Goal: Task Accomplishment & Management: Manage account settings

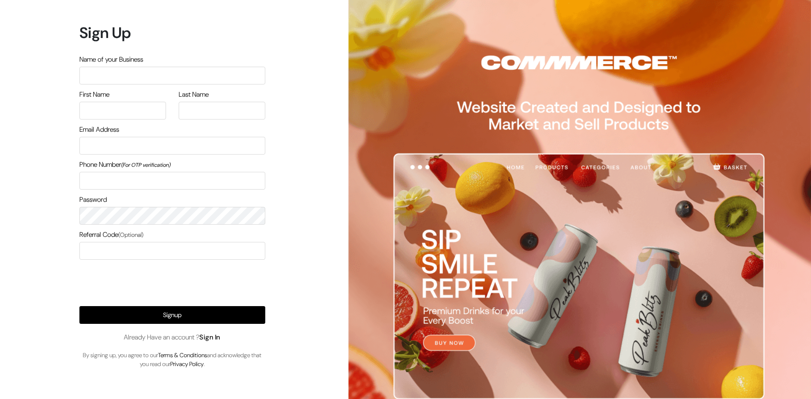
click at [212, 338] on link "Sign In" at bounding box center [209, 337] width 21 height 9
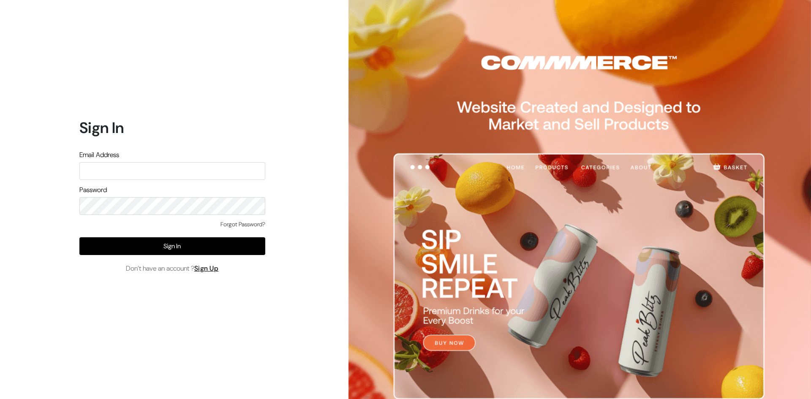
type input "mayank@commmerce.com"
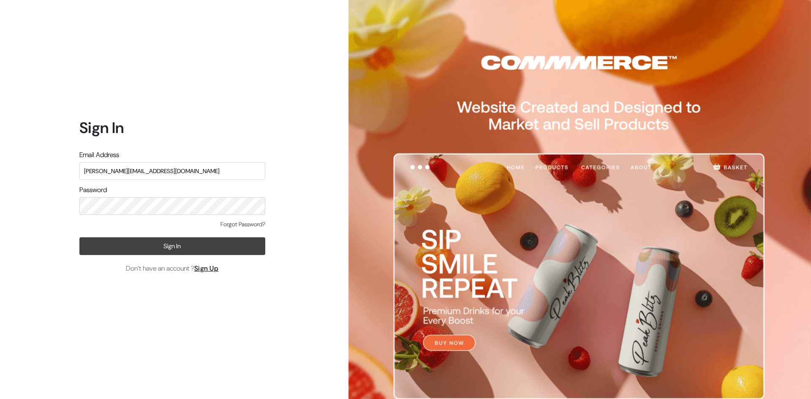
click at [160, 247] on button "Sign In" at bounding box center [172, 246] width 186 height 18
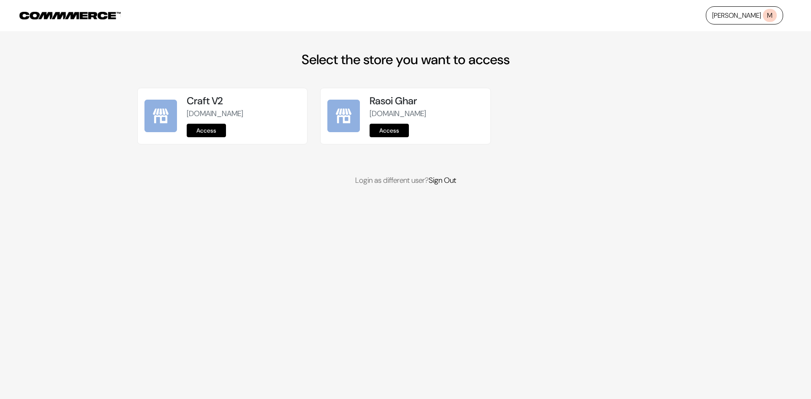
click at [207, 133] on link "Access" at bounding box center [206, 131] width 39 height 14
